Goal: Information Seeking & Learning: Understand process/instructions

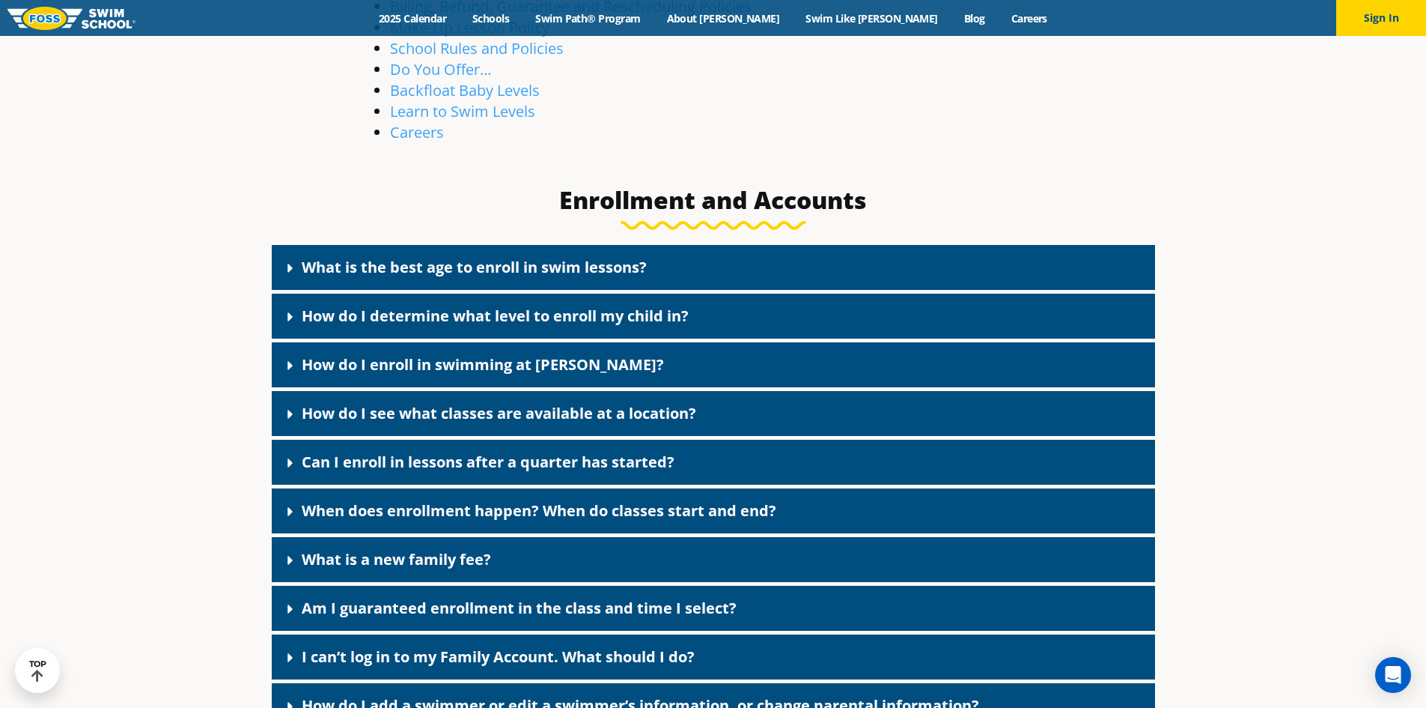
scroll to position [599, 0]
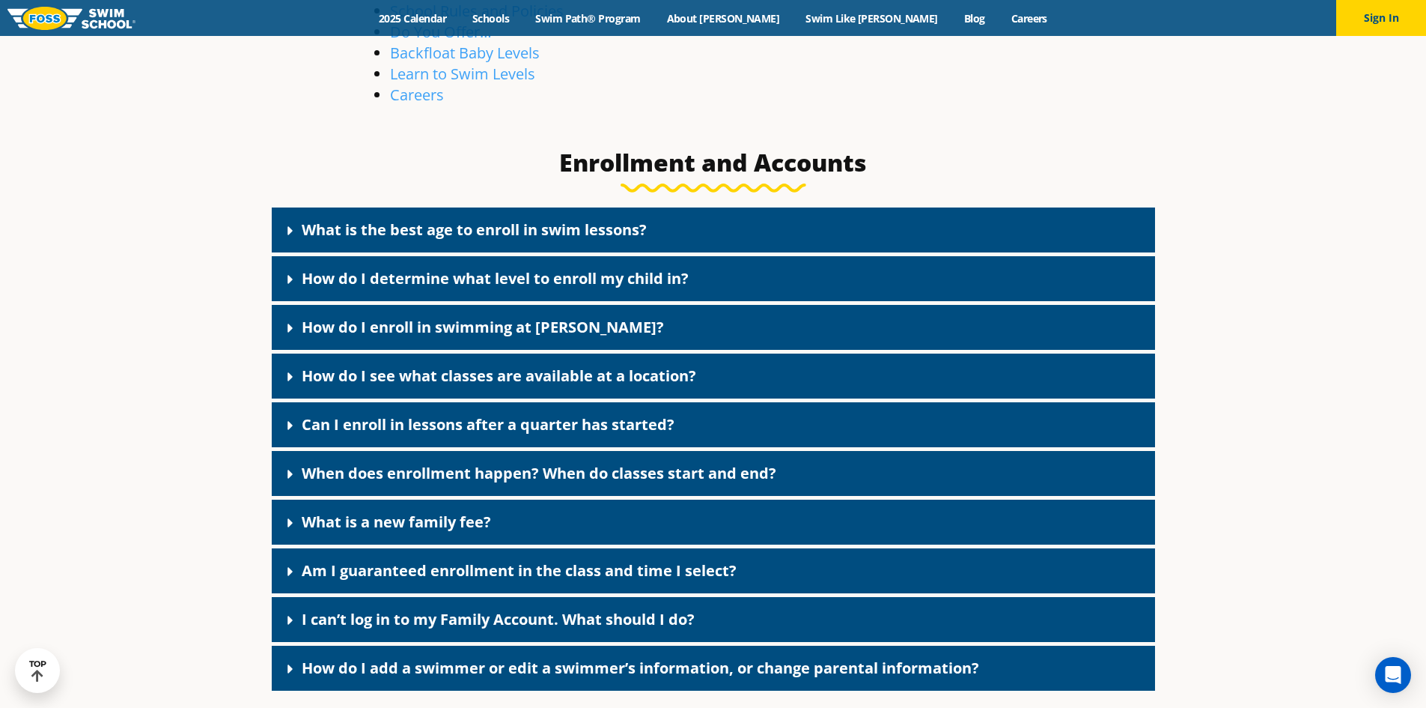
click at [290, 228] on icon at bounding box center [290, 230] width 15 height 15
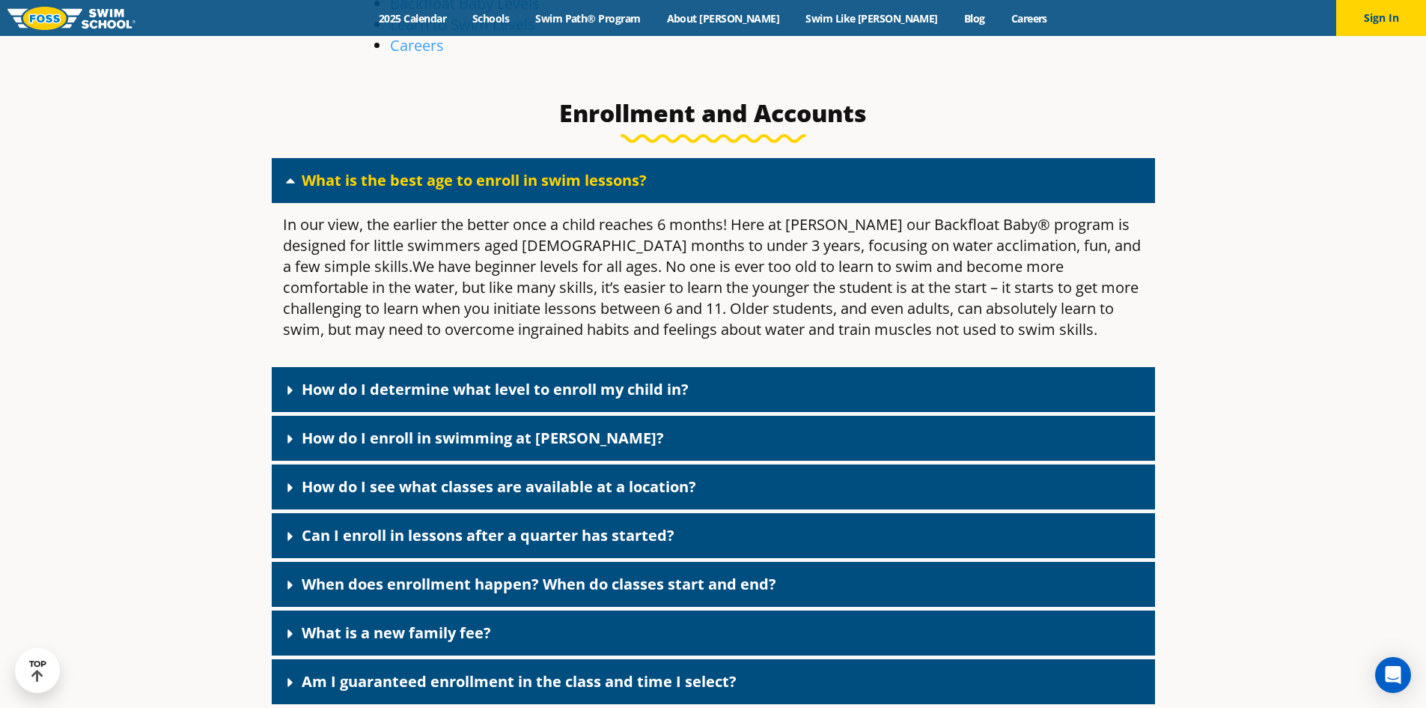
scroll to position [749, 0]
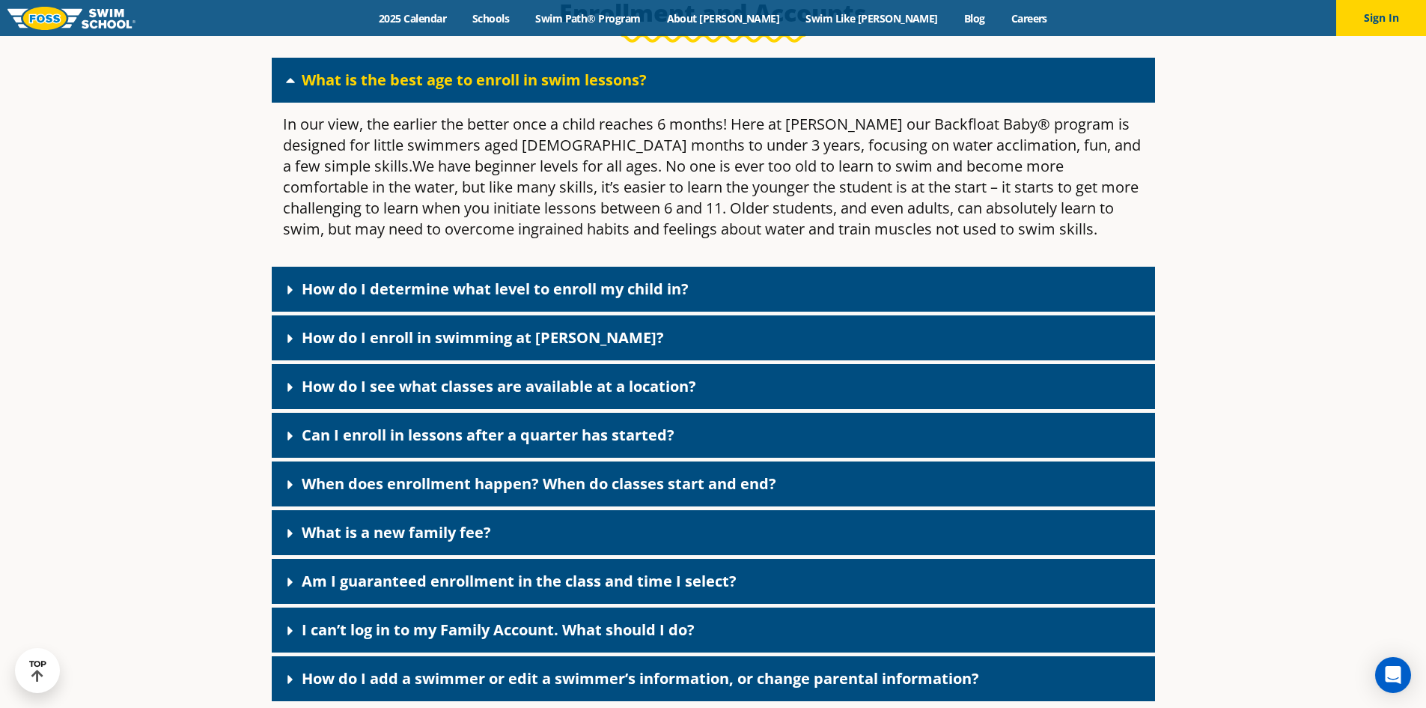
click at [287, 299] on div "How do I determine what level to enroll my child in?" at bounding box center [714, 289] width 884 height 45
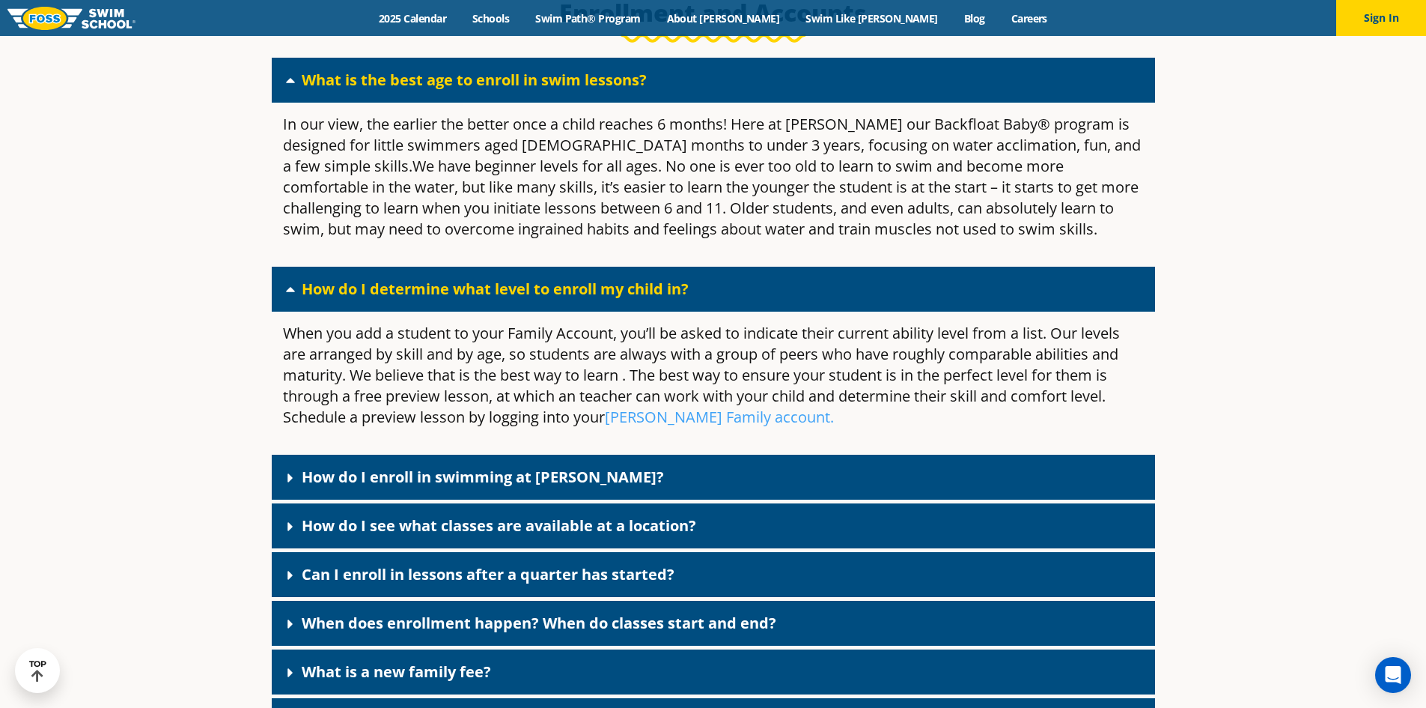
click at [293, 82] on icon at bounding box center [290, 80] width 9 height 5
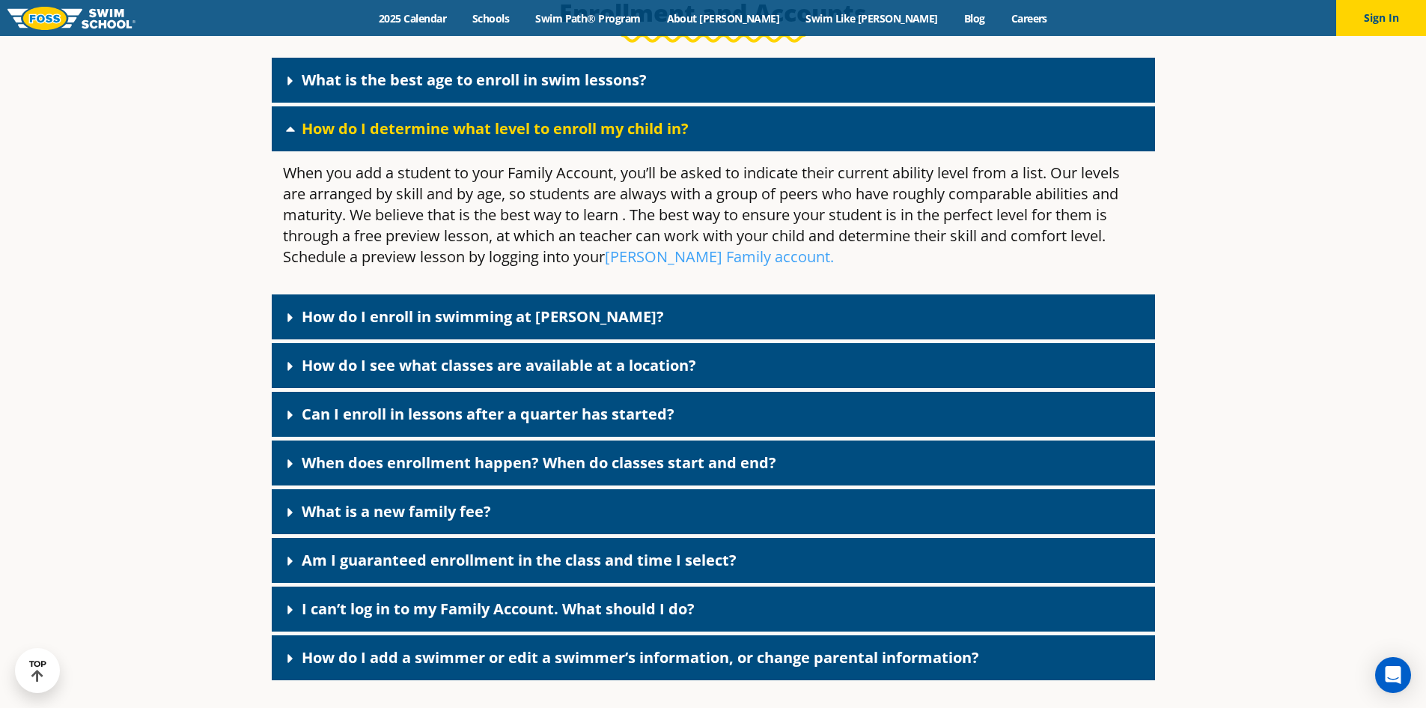
click at [315, 314] on link "How do I enroll in swimming at [PERSON_NAME]?" at bounding box center [483, 316] width 362 height 20
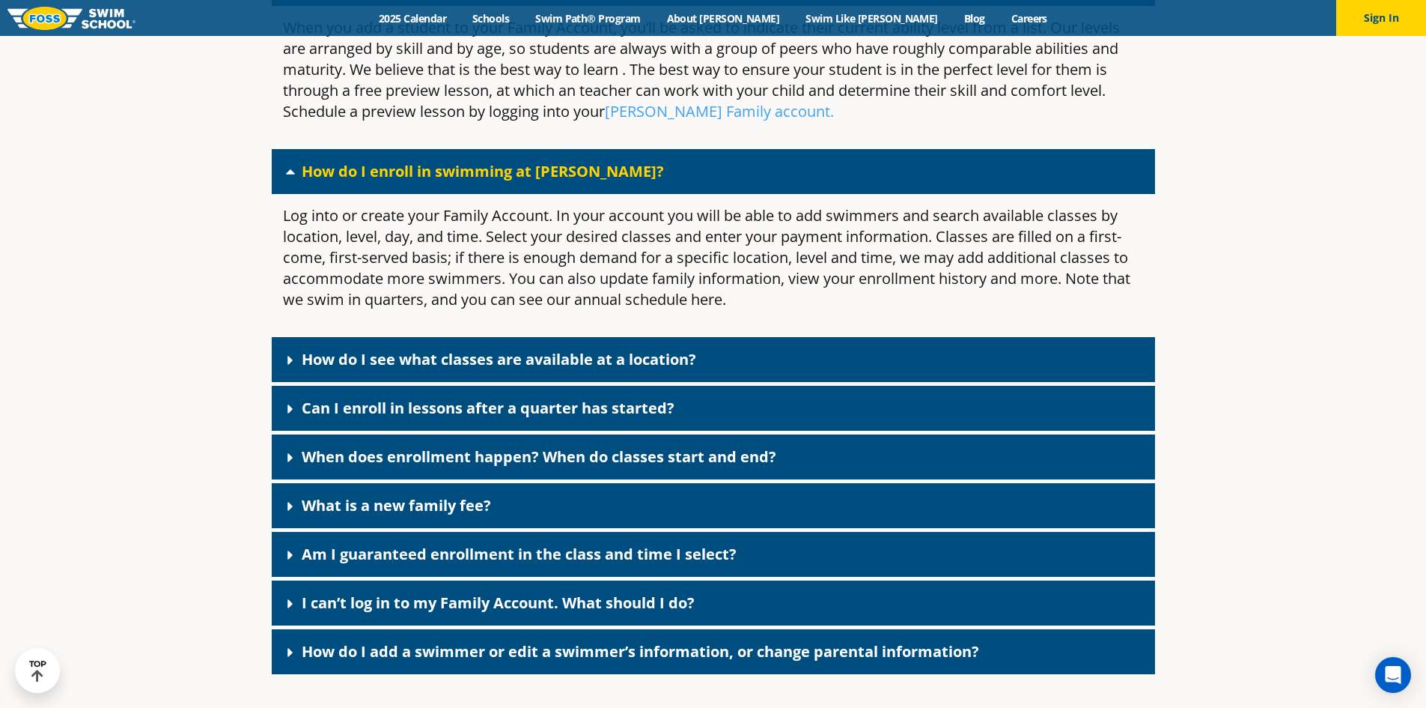
scroll to position [824, 0]
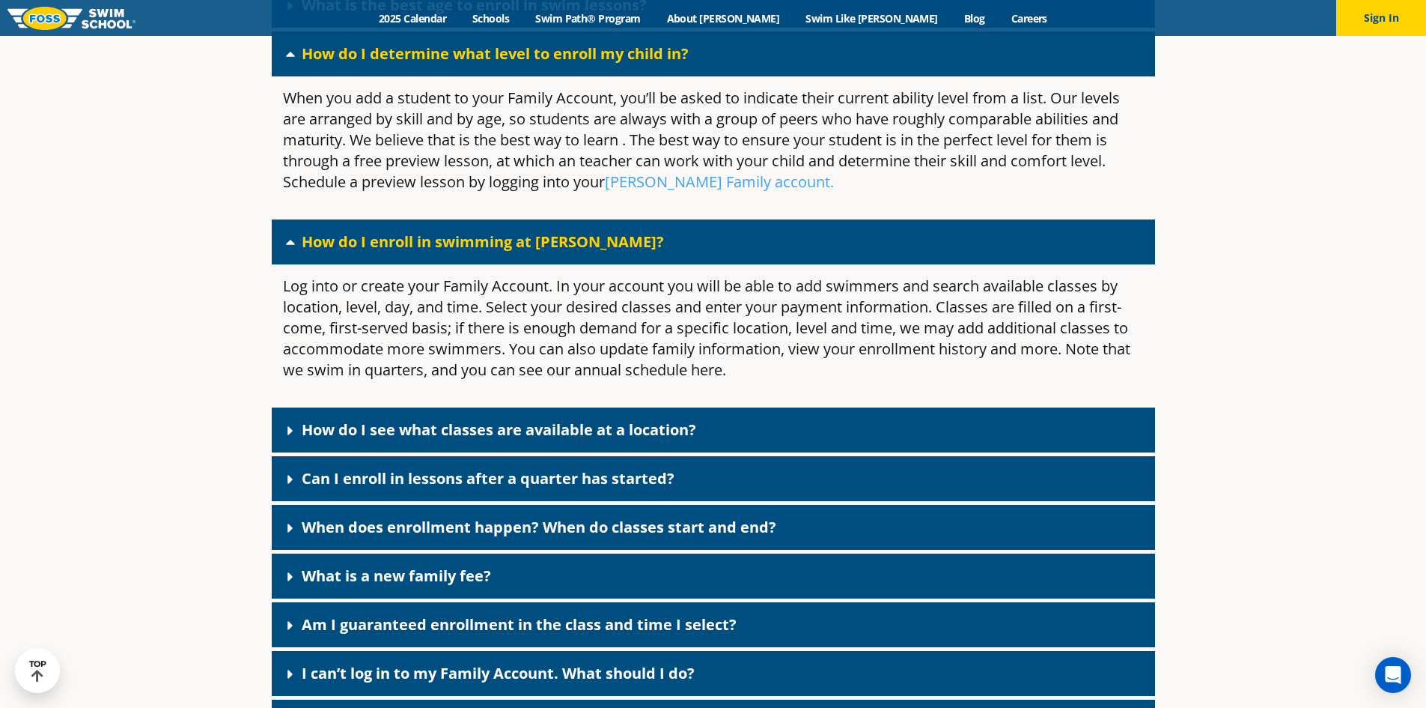
click at [294, 65] on div "How do I determine what level to enroll my child in?" at bounding box center [714, 53] width 884 height 45
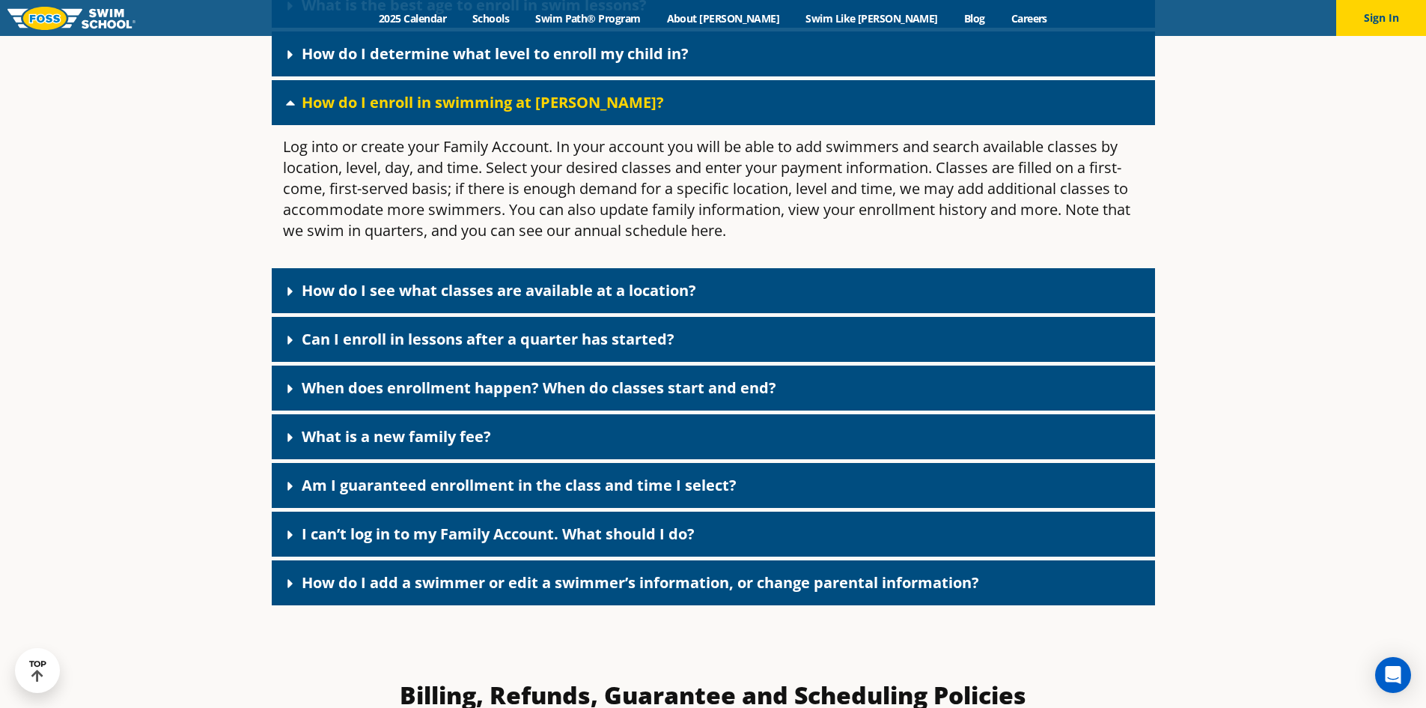
click at [294, 106] on icon at bounding box center [290, 102] width 15 height 15
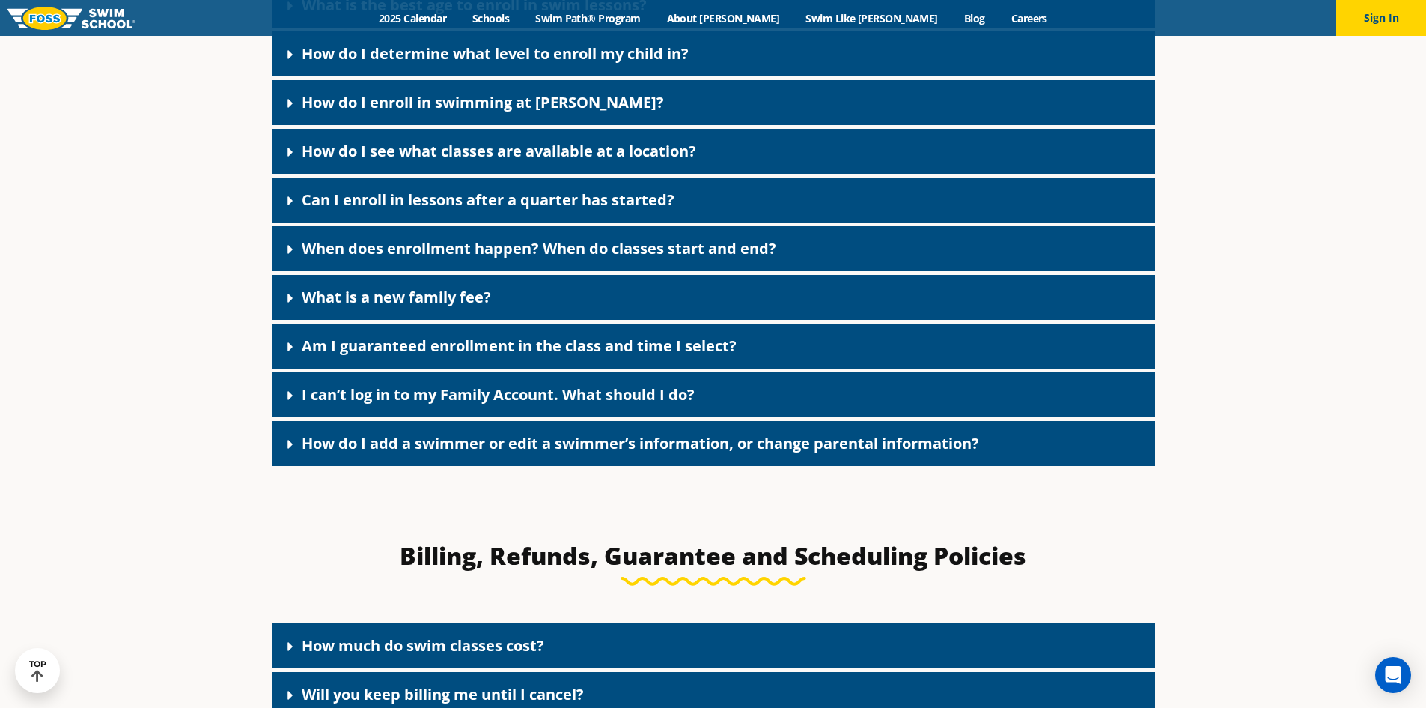
click at [288, 148] on icon at bounding box center [290, 152] width 5 height 9
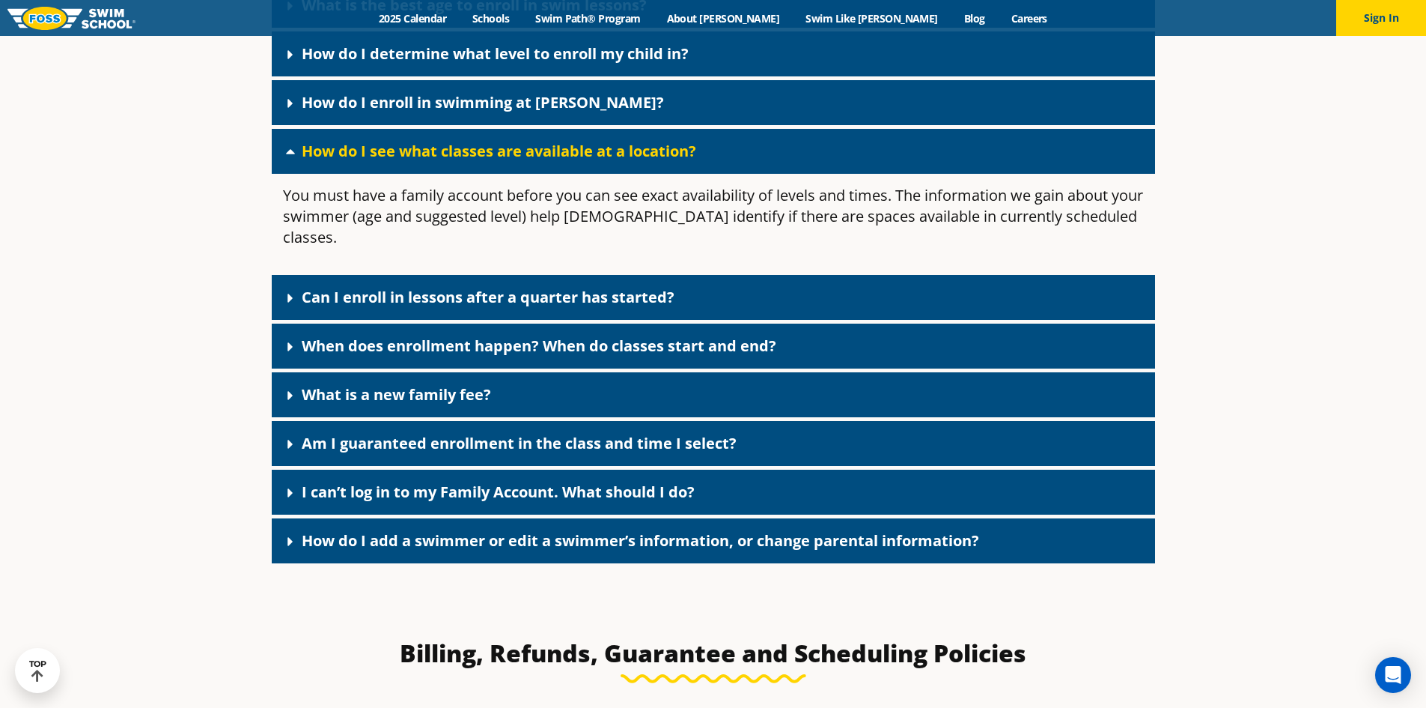
click at [288, 148] on icon at bounding box center [290, 151] width 15 height 15
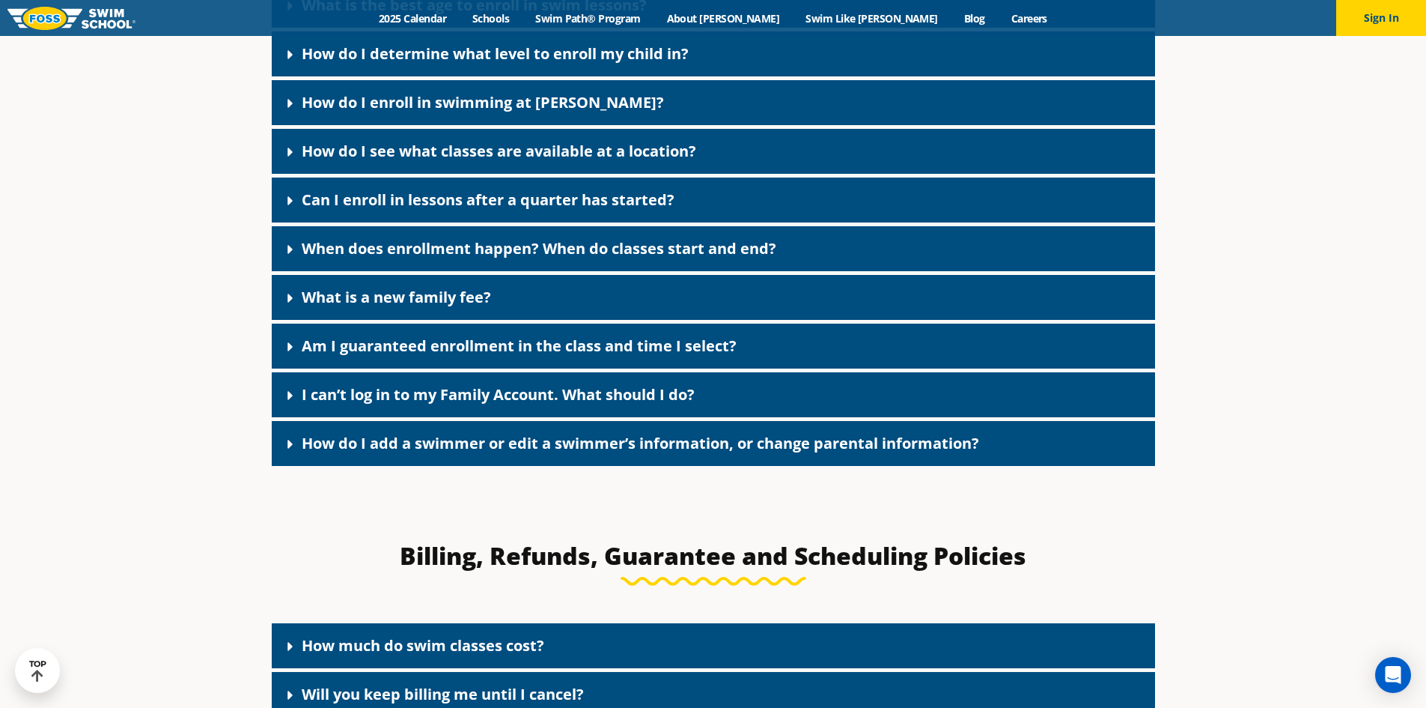
click at [285, 195] on icon at bounding box center [290, 200] width 15 height 15
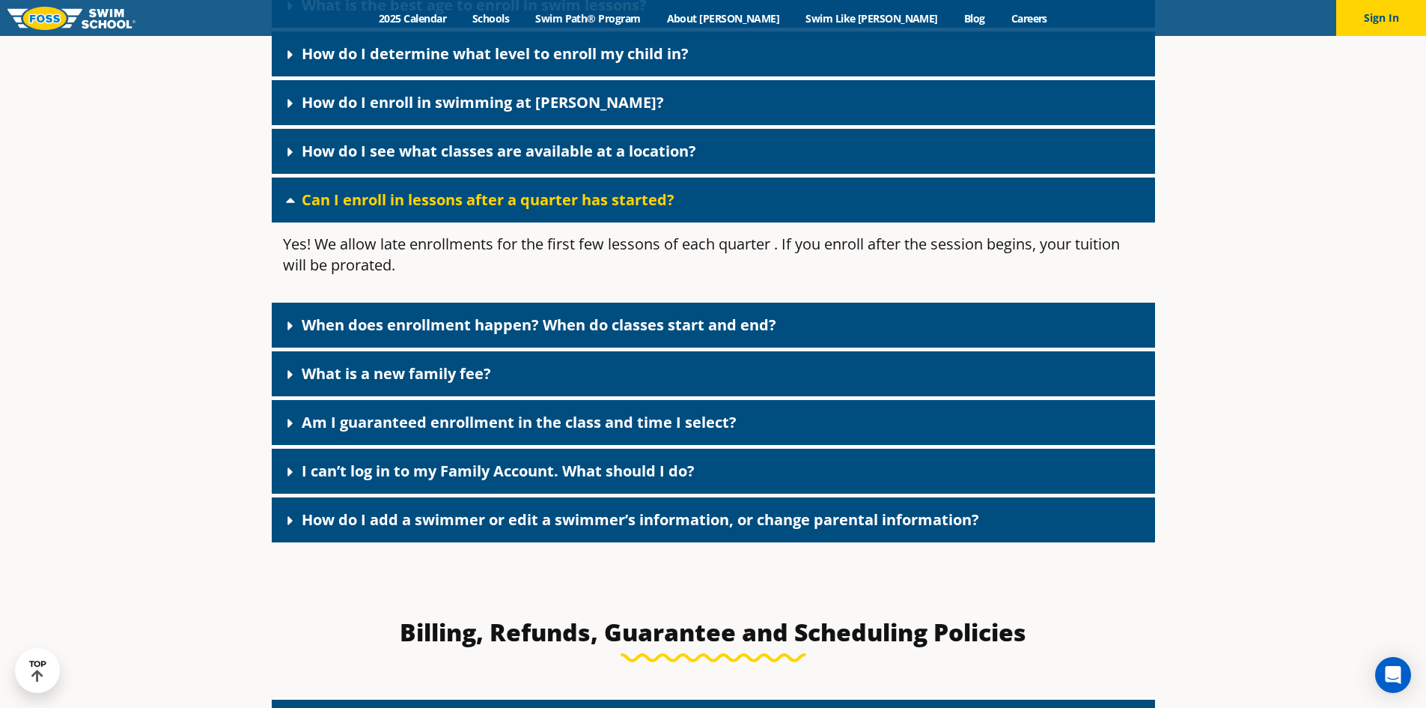
click at [285, 195] on icon at bounding box center [290, 199] width 15 height 15
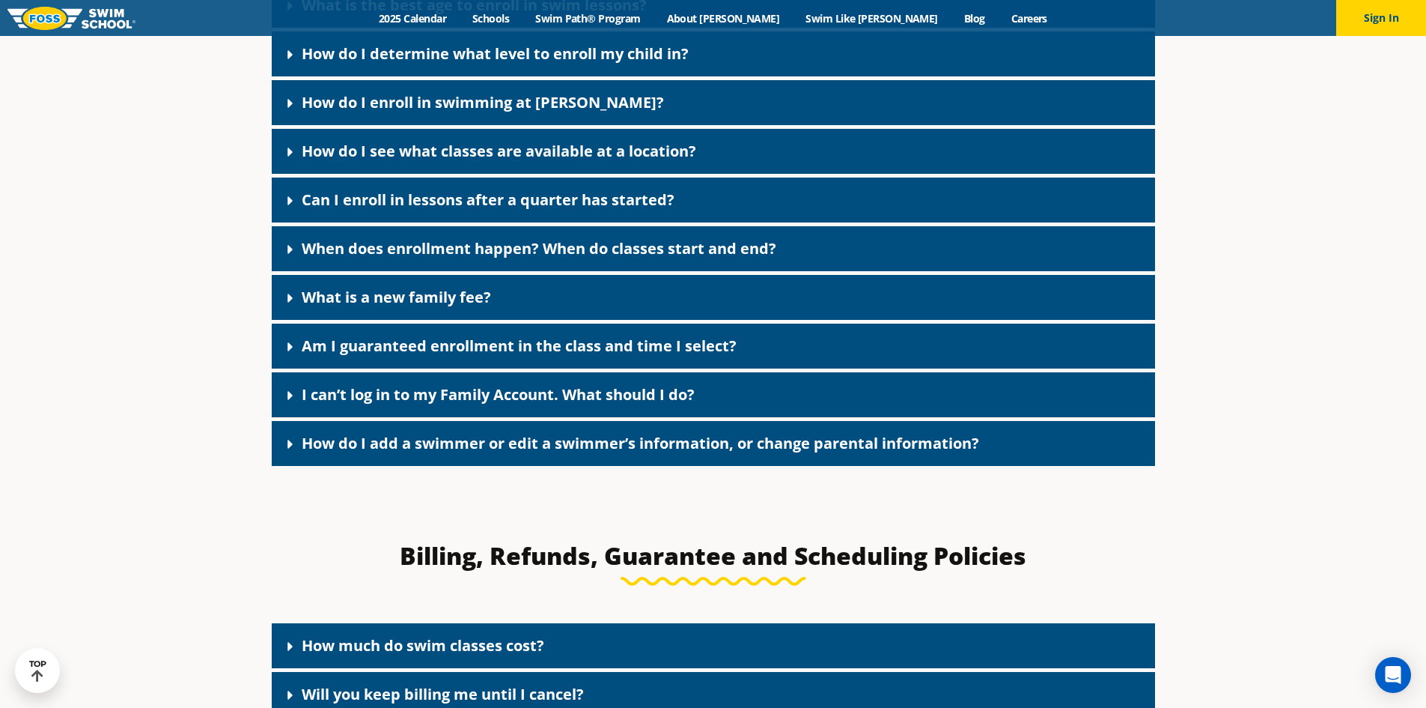
drag, startPoint x: 294, startPoint y: 250, endPoint x: 291, endPoint y: 241, distance: 9.3
click at [293, 247] on icon at bounding box center [290, 249] width 15 height 15
